Goal: Task Accomplishment & Management: Manage account settings

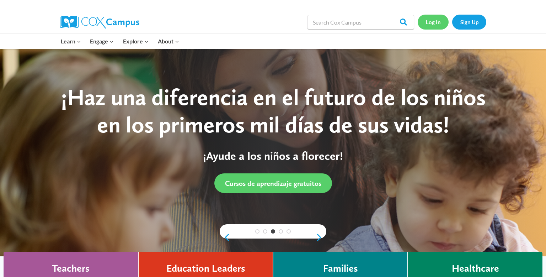
click at [437, 21] on link "Log In" at bounding box center [433, 22] width 31 height 15
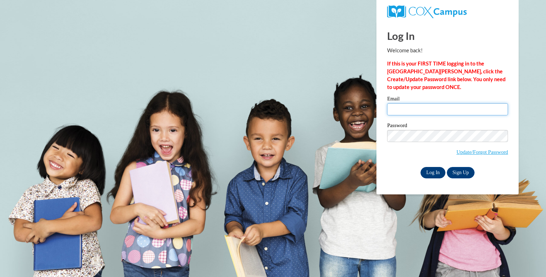
type input "[EMAIL_ADDRESS][DOMAIN_NAME]"
click at [431, 170] on input "Log In" at bounding box center [433, 172] width 25 height 11
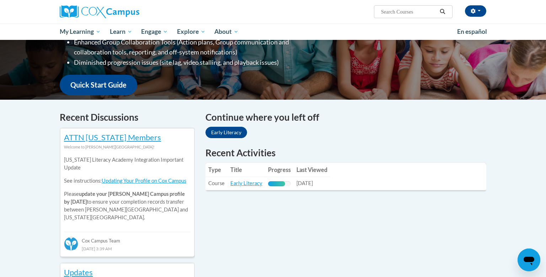
scroll to position [150, 0]
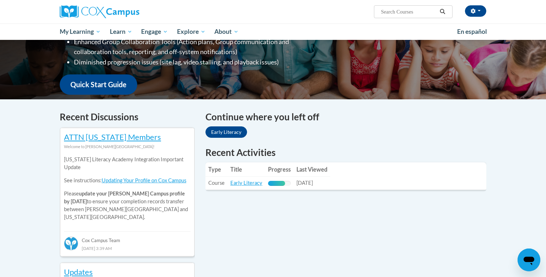
click at [217, 132] on link "Early Literacy" at bounding box center [227, 131] width 42 height 11
